Goal: Information Seeking & Learning: Learn about a topic

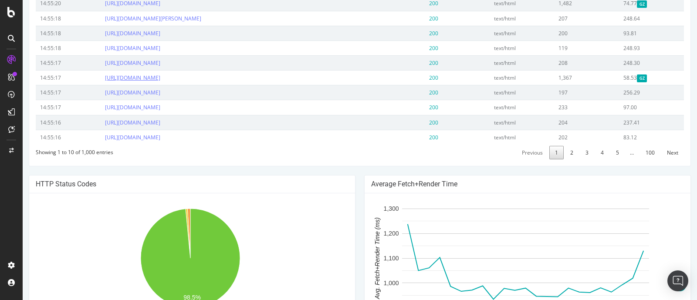
scroll to position [381, 0]
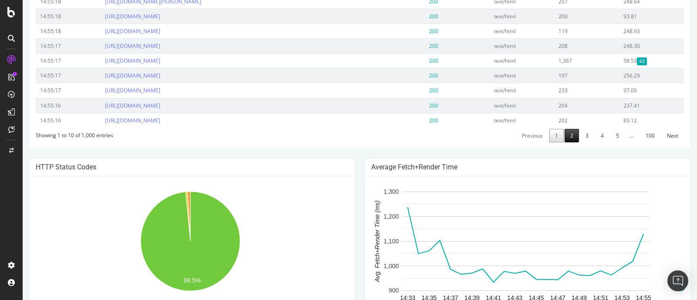
click at [565, 142] on link "2" at bounding box center [572, 136] width 14 height 14
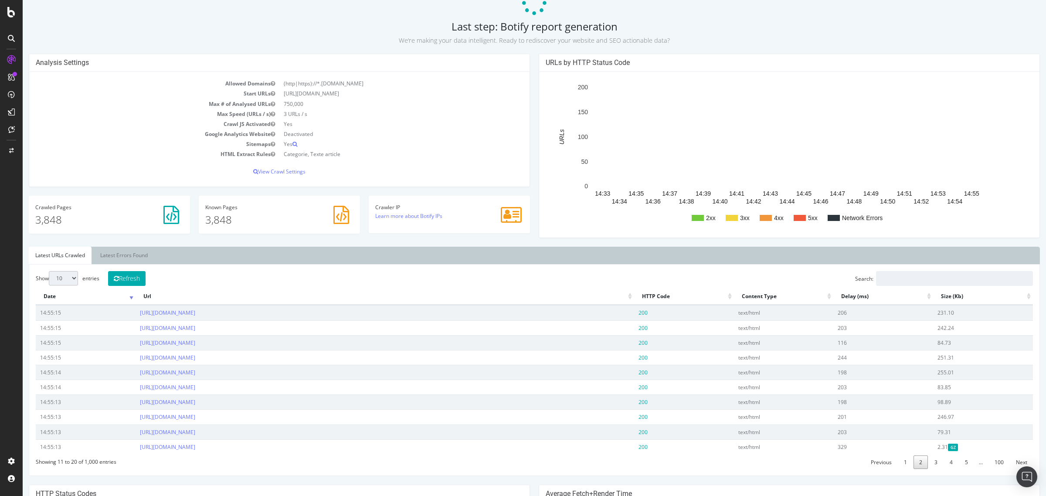
scroll to position [109, 0]
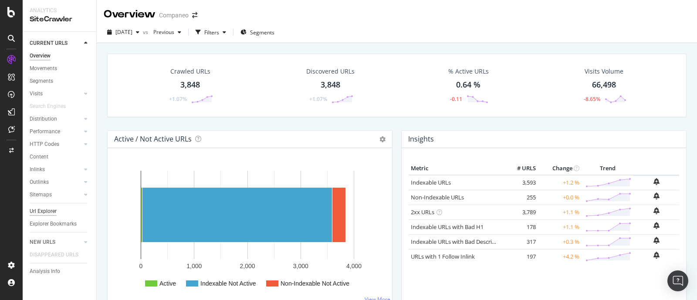
click at [41, 212] on div "Url Explorer" at bounding box center [43, 211] width 27 height 9
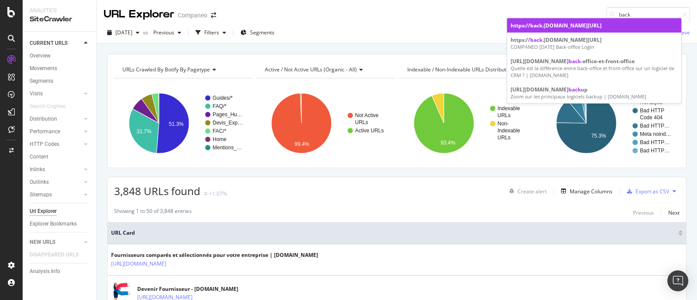
type input "back"
click at [546, 24] on div "https:// back .[DOMAIN_NAME][URL]" at bounding box center [594, 25] width 167 height 7
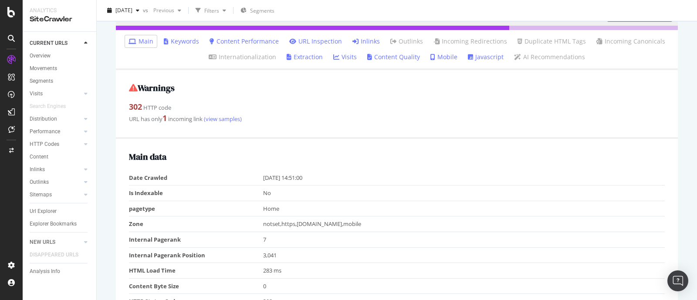
scroll to position [93, 0]
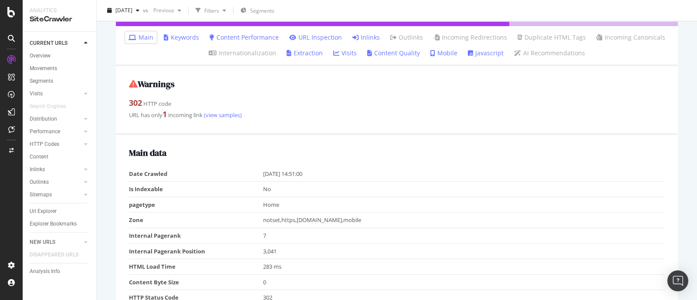
click at [358, 39] on link "Inlinks" at bounding box center [365, 37] width 27 height 9
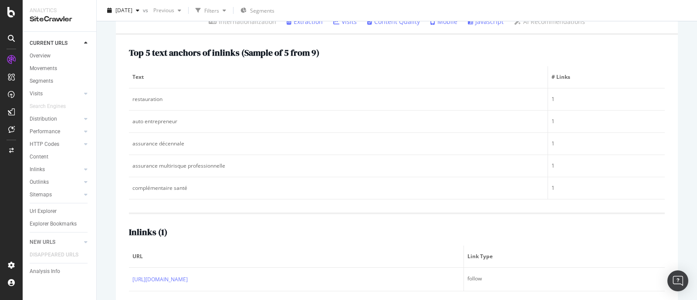
scroll to position [136, 0]
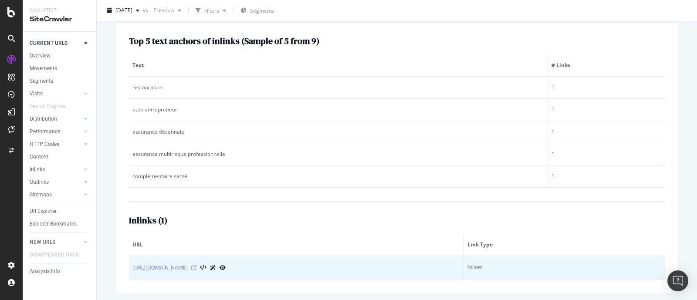
click at [196, 265] on icon at bounding box center [193, 267] width 5 height 5
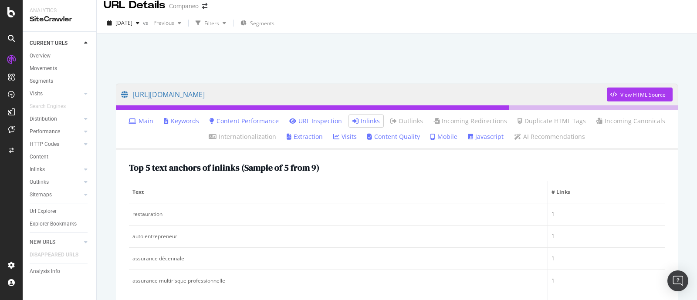
scroll to position [0, 0]
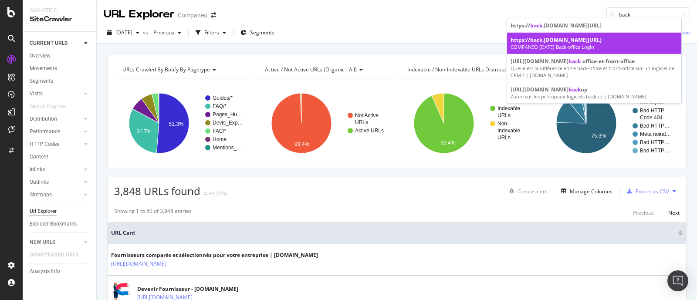
type input "back"
click at [581, 42] on div "https:// back .[DOMAIN_NAME][URL]" at bounding box center [594, 39] width 167 height 7
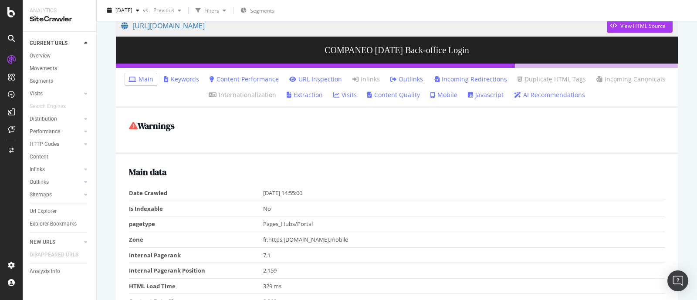
scroll to position [65, 0]
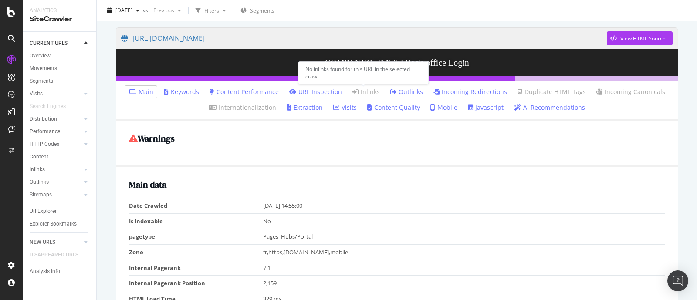
click at [401, 88] on link "Outlinks" at bounding box center [406, 92] width 33 height 9
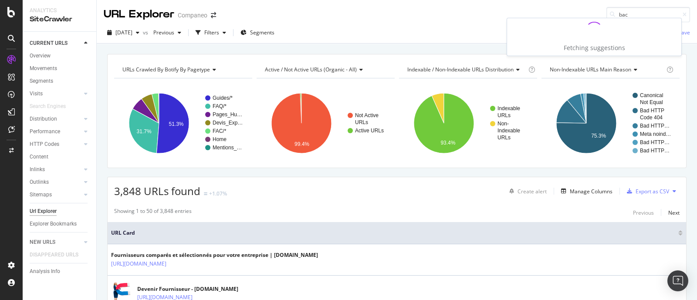
type input "back"
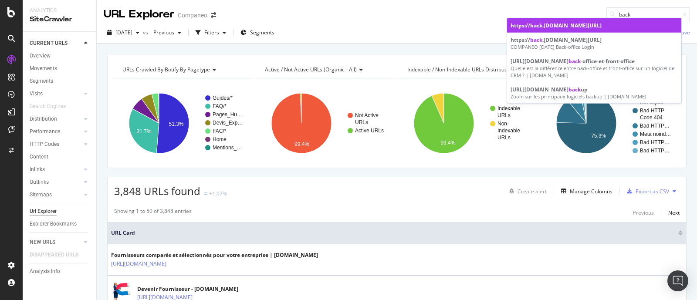
click at [551, 28] on div "https:// back .[DOMAIN_NAME][URL]" at bounding box center [594, 25] width 167 height 7
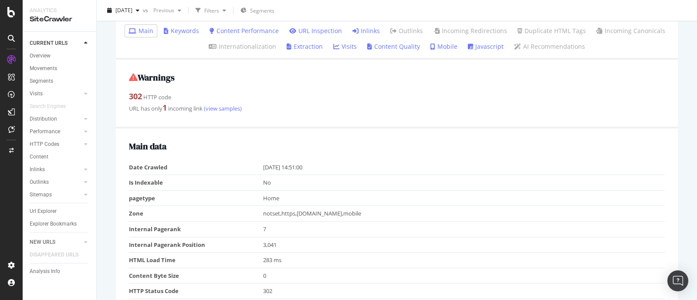
scroll to position [98, 0]
click at [369, 34] on link "Inlinks" at bounding box center [365, 32] width 27 height 9
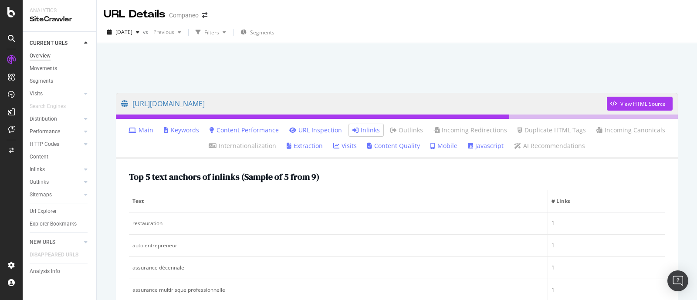
click at [37, 53] on div "Overview" at bounding box center [40, 55] width 21 height 9
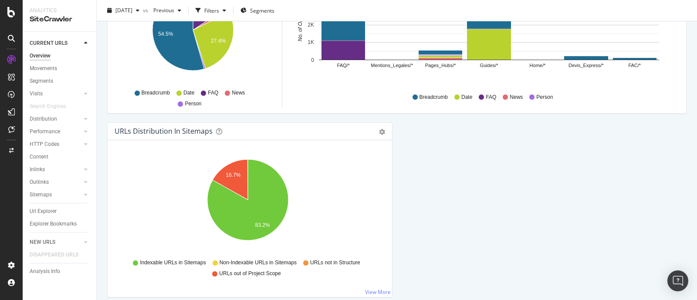
scroll to position [929, 0]
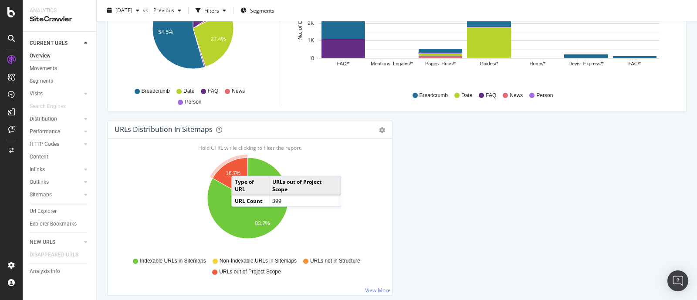
click at [240, 166] on icon "A chart." at bounding box center [230, 178] width 35 height 41
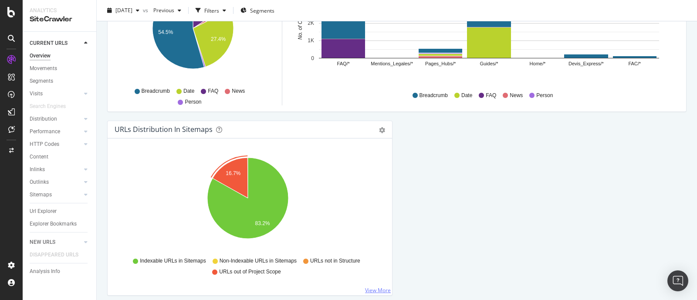
click at [368, 287] on link "View More" at bounding box center [378, 290] width 26 height 7
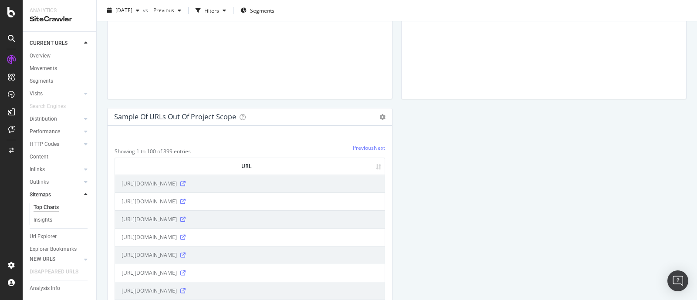
scroll to position [1199, 0]
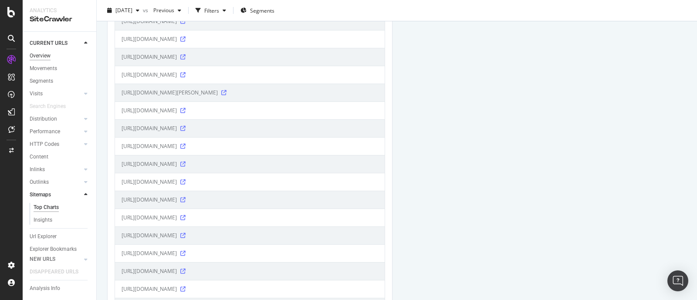
click at [41, 56] on div "Overview" at bounding box center [40, 55] width 21 height 9
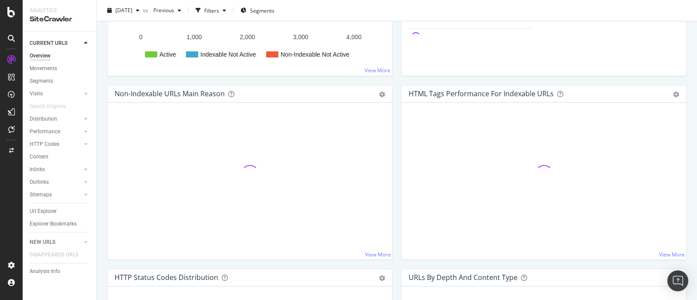
scroll to position [962, 0]
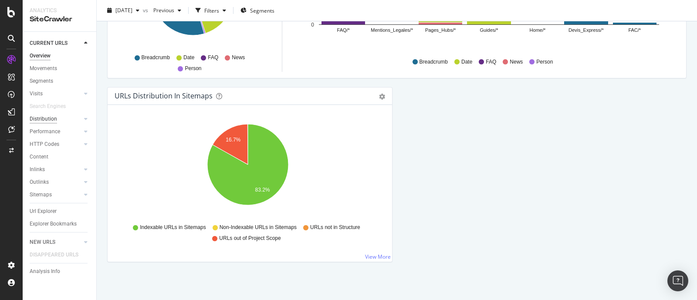
click at [40, 116] on div "Distribution" at bounding box center [43, 119] width 27 height 9
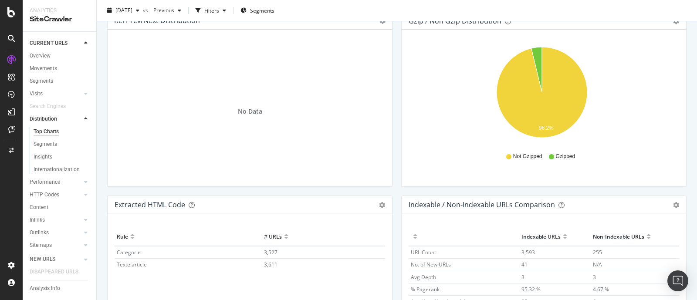
scroll to position [1318, 0]
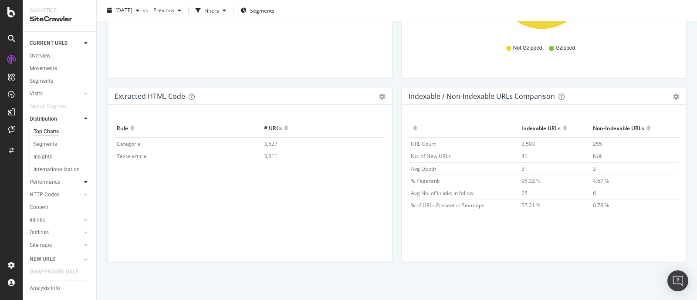
click at [81, 184] on div at bounding box center [85, 182] width 9 height 9
